Goal: Navigation & Orientation: Understand site structure

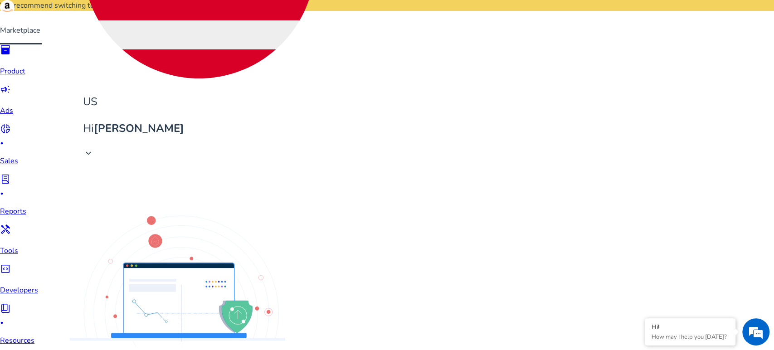
scroll to position [66, 0]
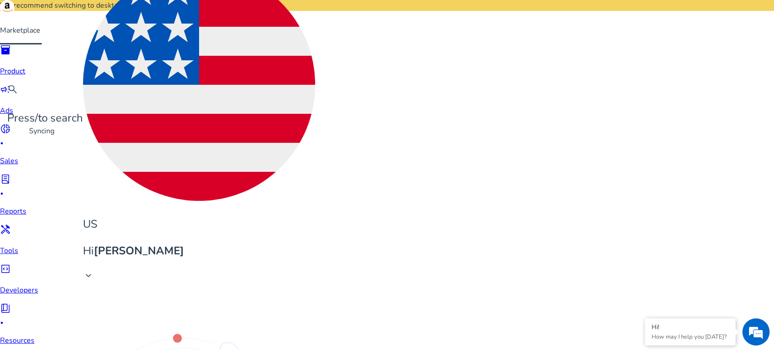
click at [11, 131] on span "donut_small" at bounding box center [5, 128] width 11 height 11
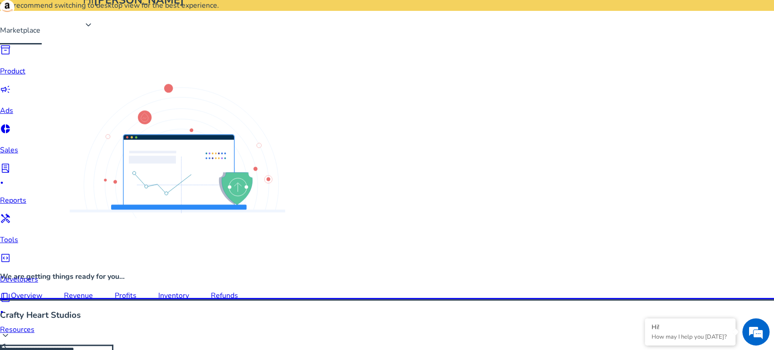
scroll to position [302, 0]
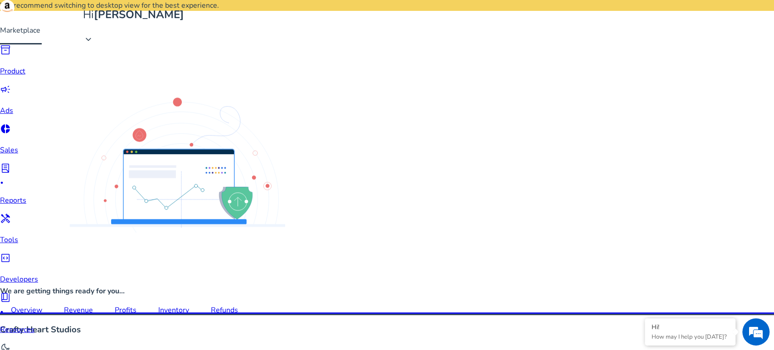
click at [189, 306] on div "Inventory" at bounding box center [173, 309] width 31 height 7
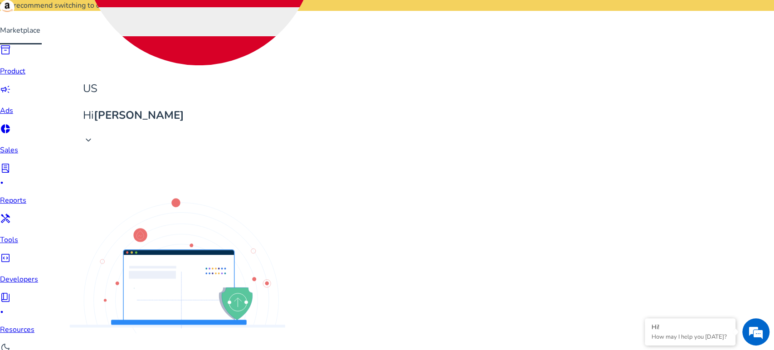
scroll to position [302, 0]
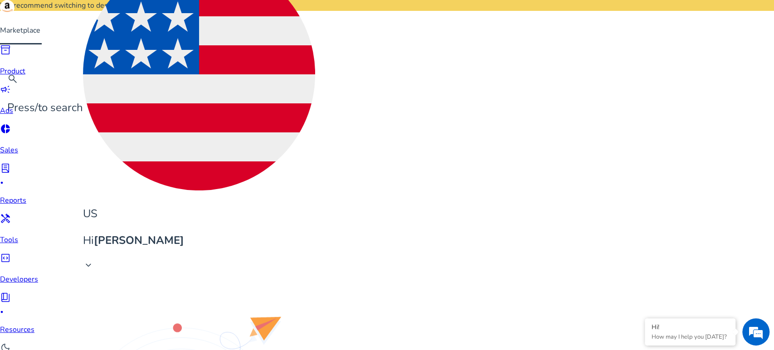
scroll to position [26, 0]
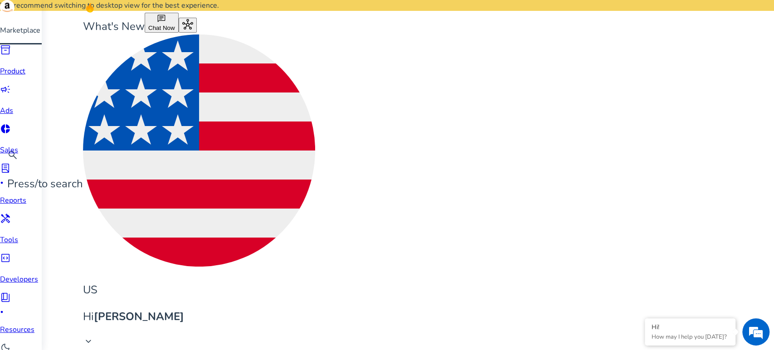
click at [11, 213] on span "handyman" at bounding box center [5, 218] width 11 height 11
